Goal: Task Accomplishment & Management: Manage account settings

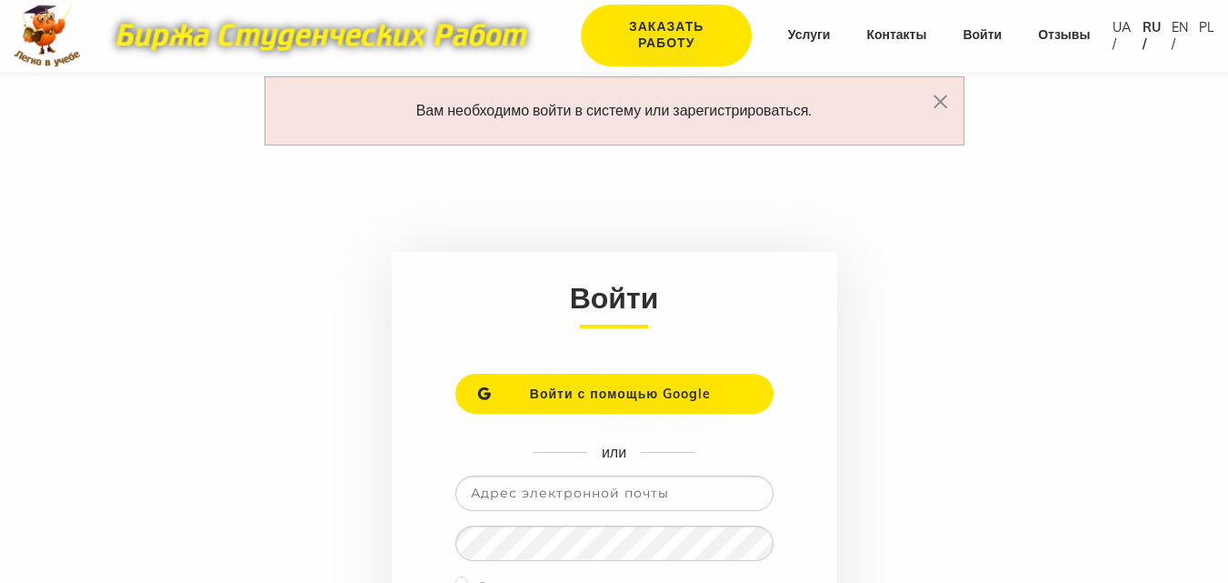
drag, startPoint x: 820, startPoint y: 191, endPoint x: 742, endPoint y: 217, distance: 82.5
click at [742, 217] on main "Вам необходимо войти в систему или зарегистрироваться. × Войти Войти с помощью …" at bounding box center [614, 397] width 1228 height 643
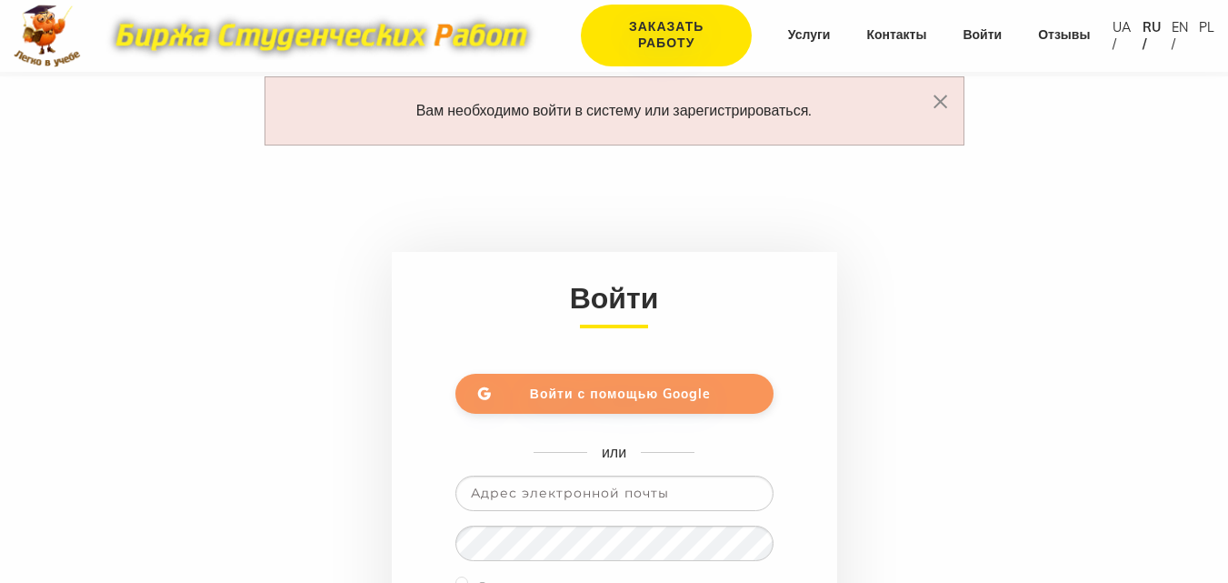
click at [683, 384] on link "Войти с помощью Google" at bounding box center [614, 394] width 318 height 40
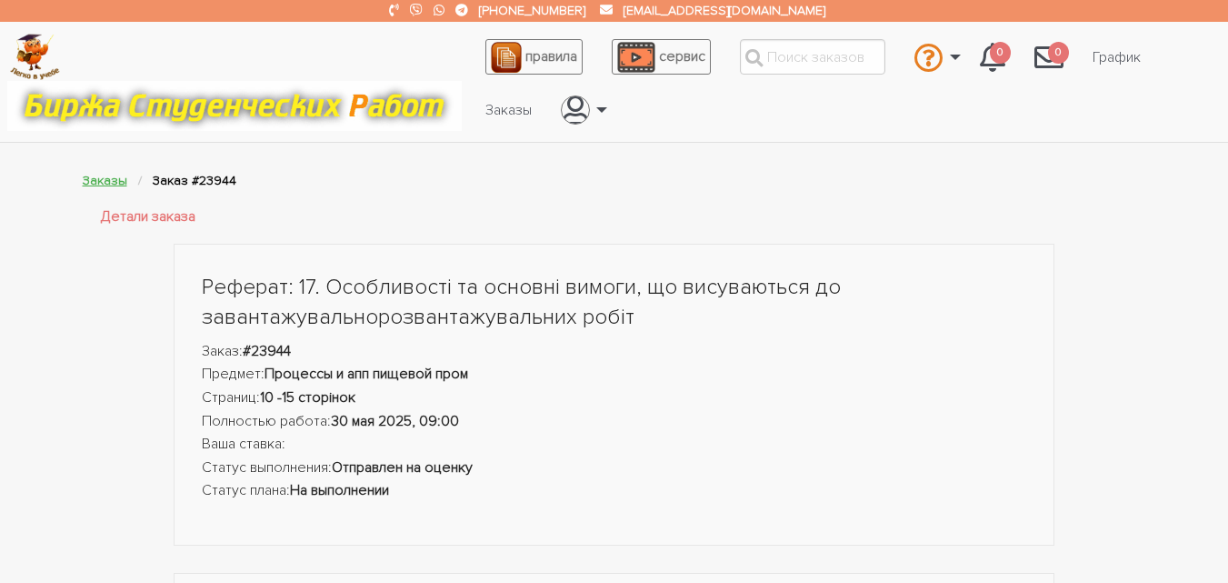
click at [106, 178] on link "Заказы" at bounding box center [105, 180] width 45 height 15
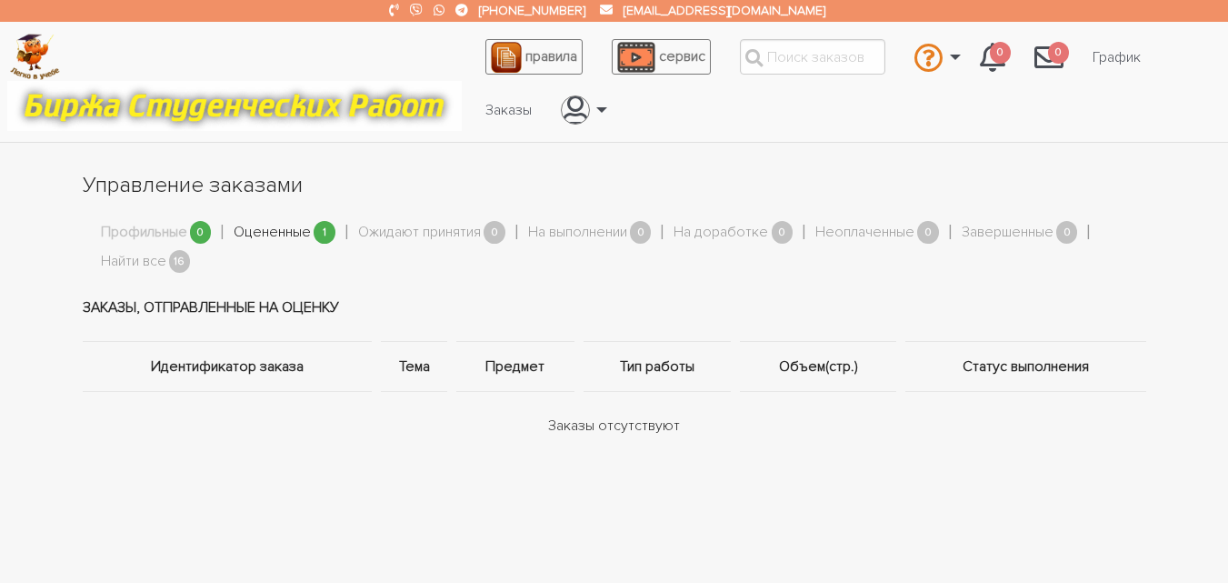
click at [293, 226] on link "Оцененные" at bounding box center [272, 233] width 77 height 24
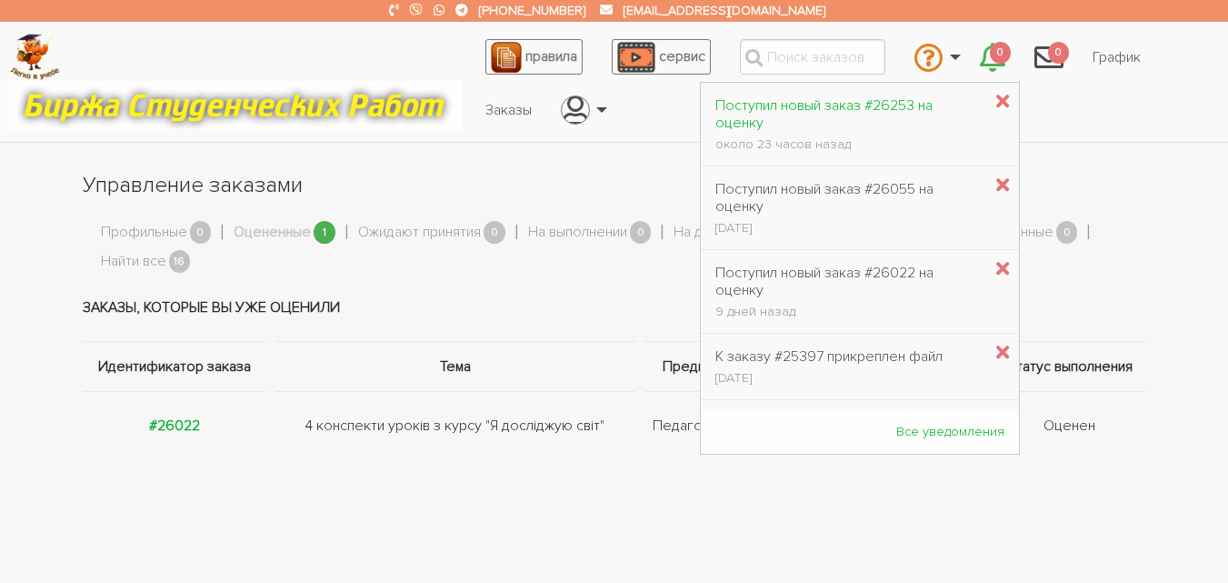
click at [785, 110] on div "Поступил новый заказ #26253 на оценку" at bounding box center [848, 114] width 266 height 35
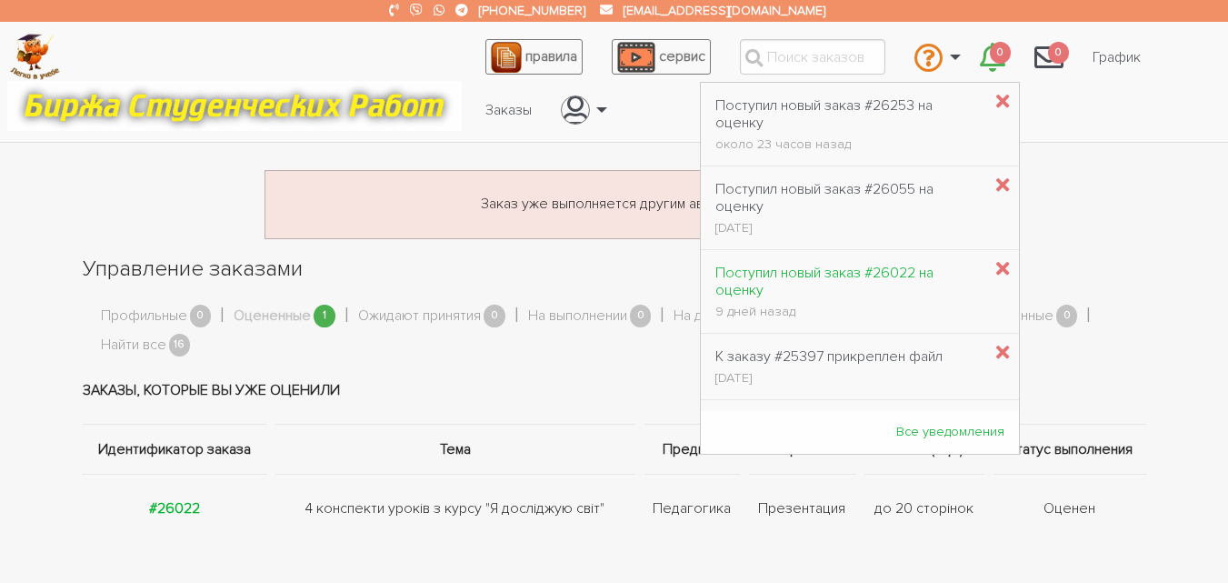
click at [811, 271] on div "Поступил новый заказ #26022 на оценку" at bounding box center [848, 281] width 266 height 35
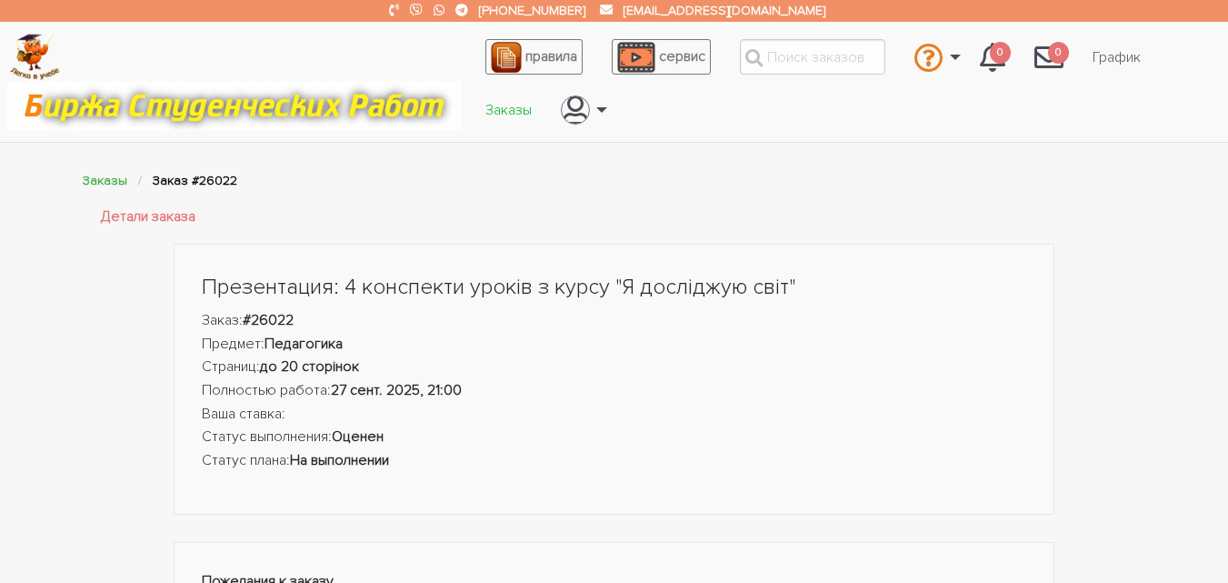
click at [517, 124] on link "Заказы" at bounding box center [508, 110] width 75 height 35
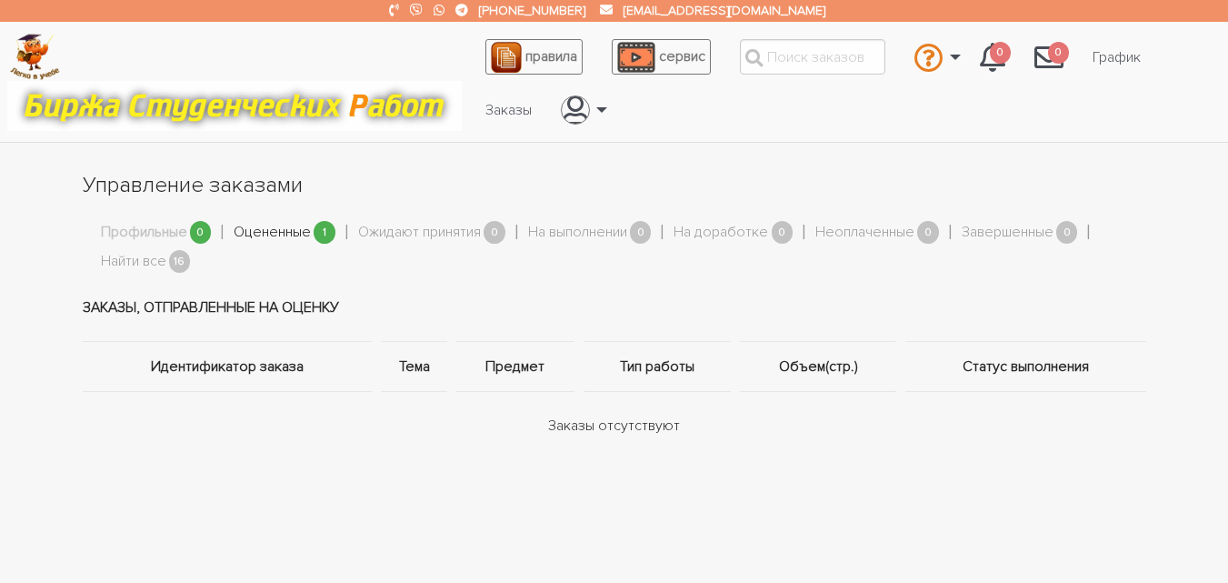
click at [269, 224] on link "Оцененные" at bounding box center [272, 233] width 77 height 24
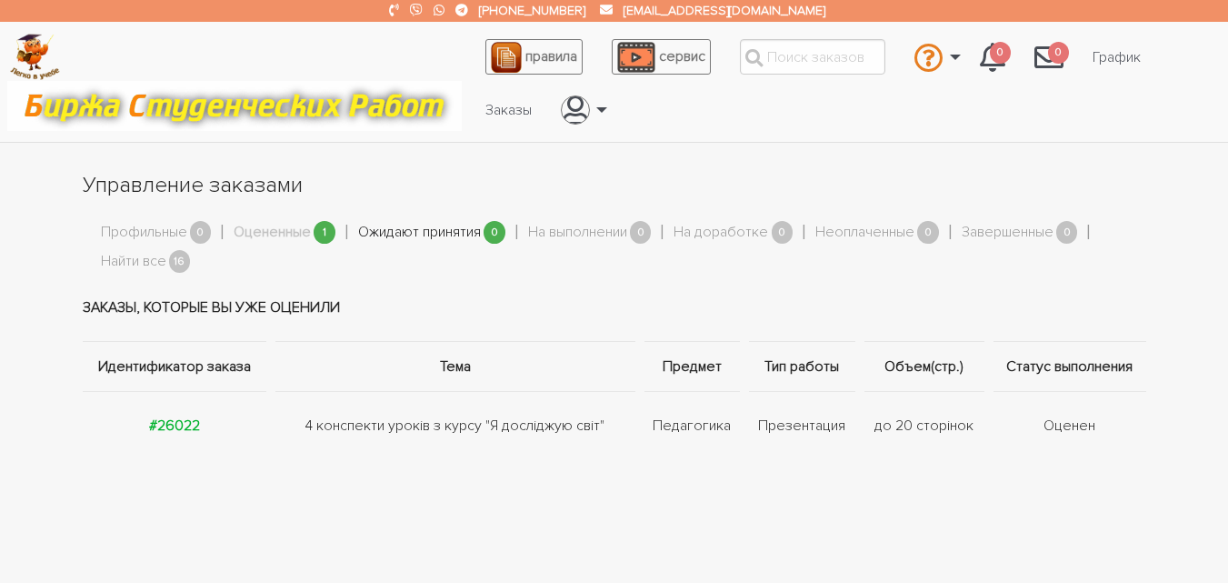
click at [379, 234] on link "Ожидают принятия" at bounding box center [419, 233] width 123 height 24
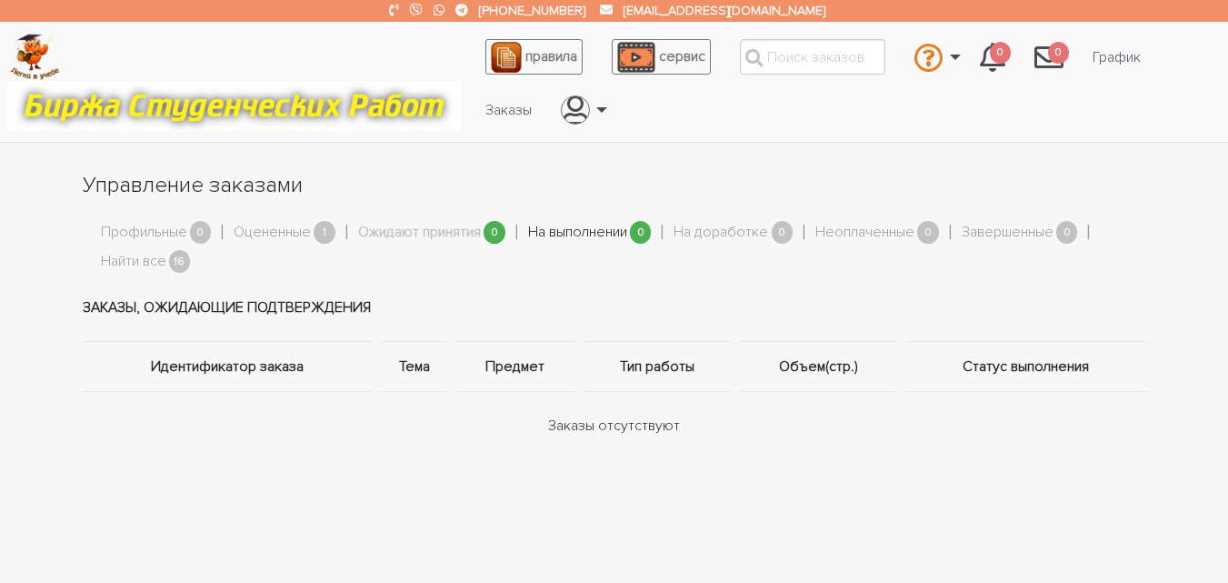
click at [584, 227] on link "На выполнении" at bounding box center [577, 233] width 99 height 24
